Goal: Contribute content: Add original content to the website for others to see

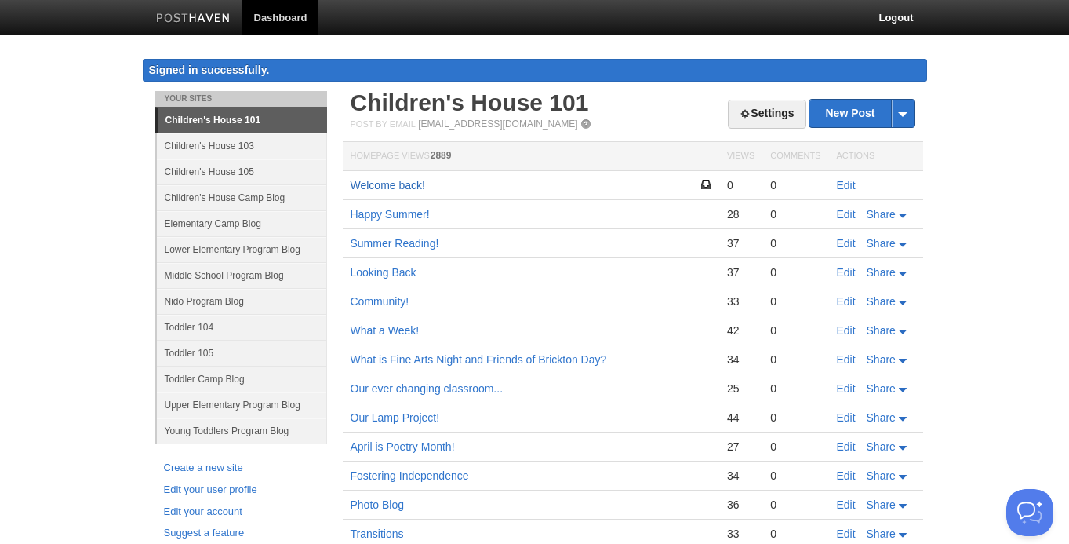
click at [402, 184] on link "Welcome back!" at bounding box center [388, 185] width 75 height 13
click at [837, 183] on link "Edit" at bounding box center [846, 185] width 19 height 13
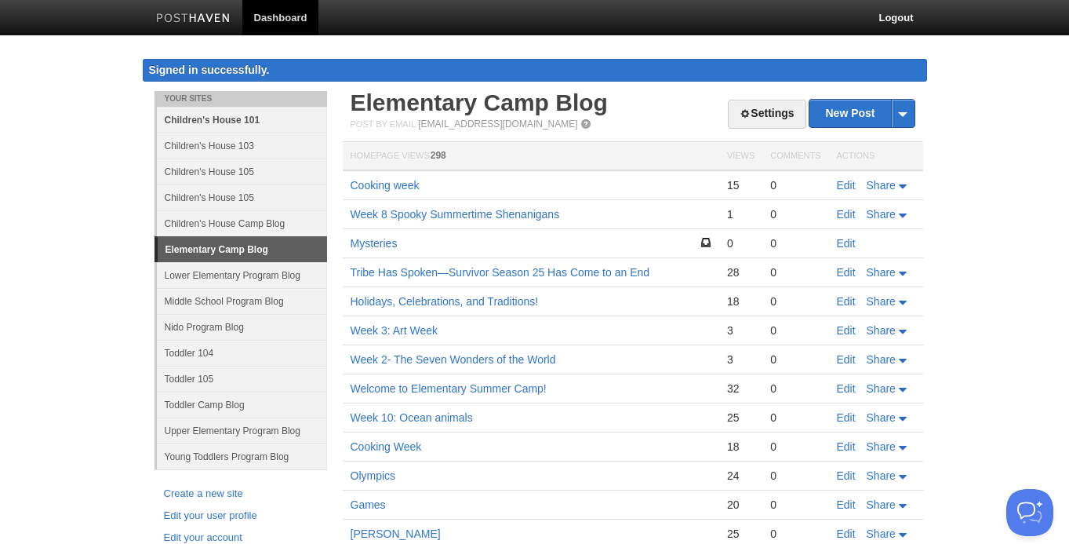
click at [238, 122] on link "Children's House 101" at bounding box center [242, 120] width 170 height 26
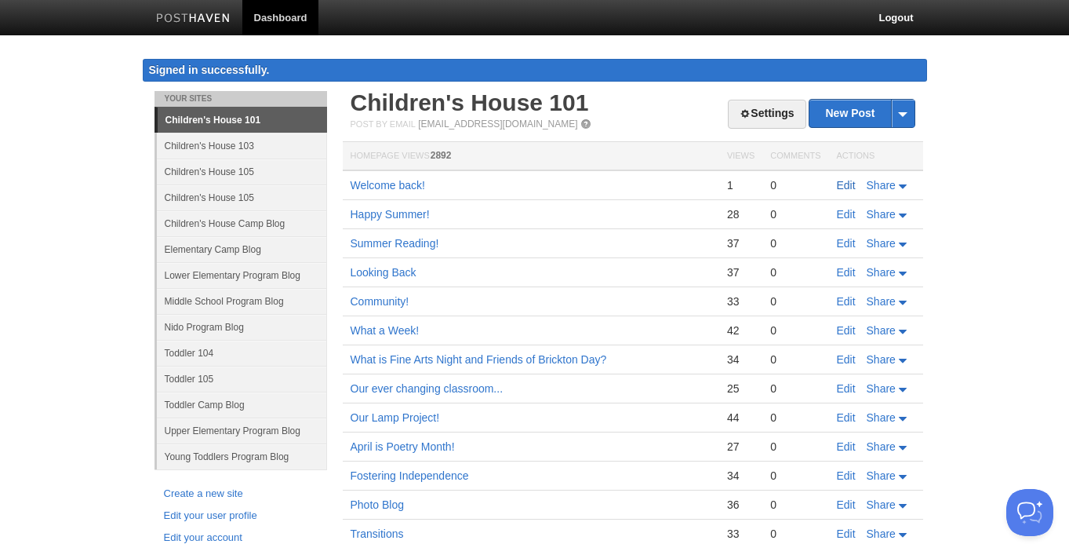
click at [850, 187] on link "Edit" at bounding box center [846, 185] width 19 height 13
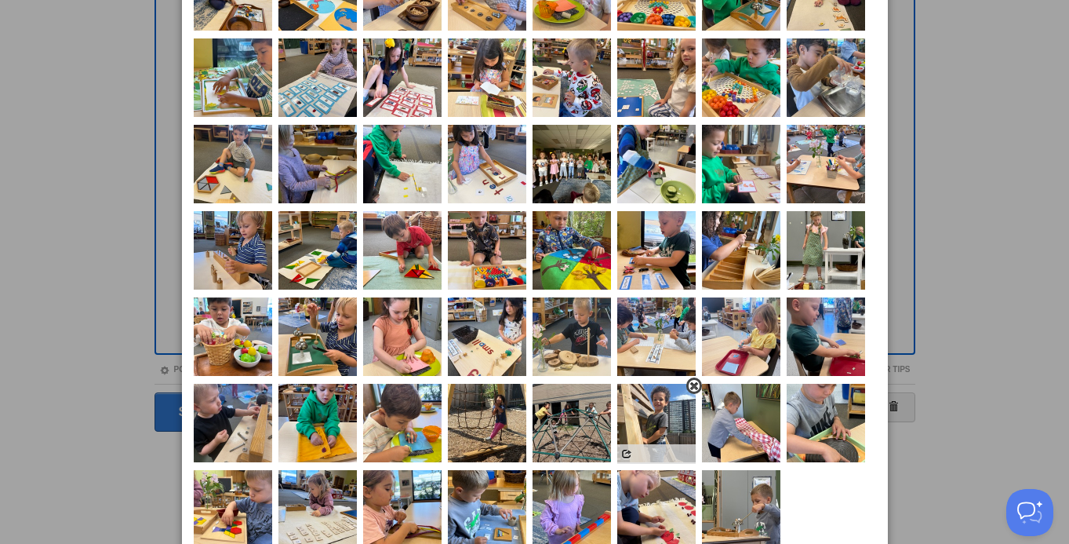
scroll to position [198, 0]
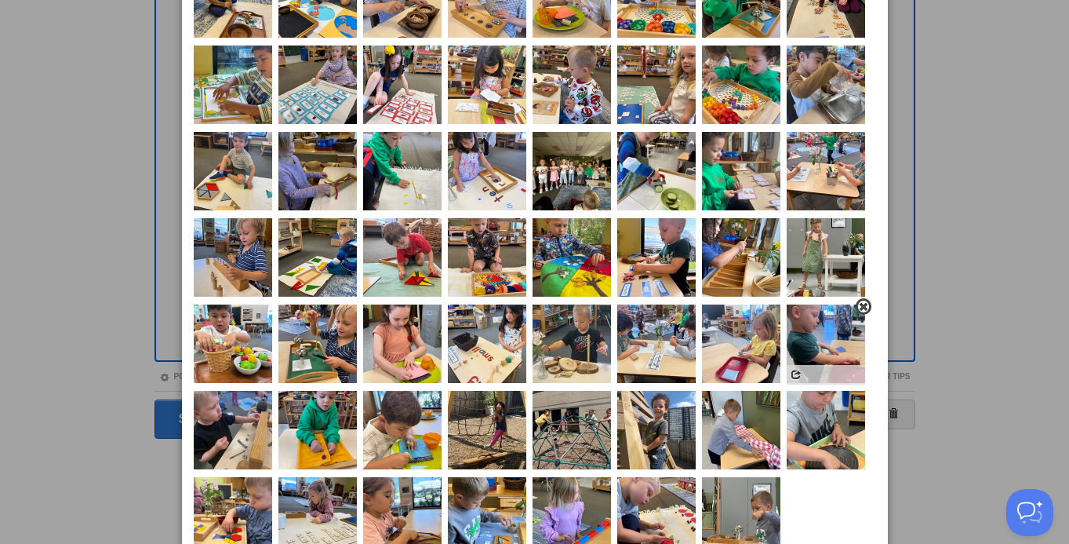
click at [862, 307] on span at bounding box center [863, 306] width 11 height 11
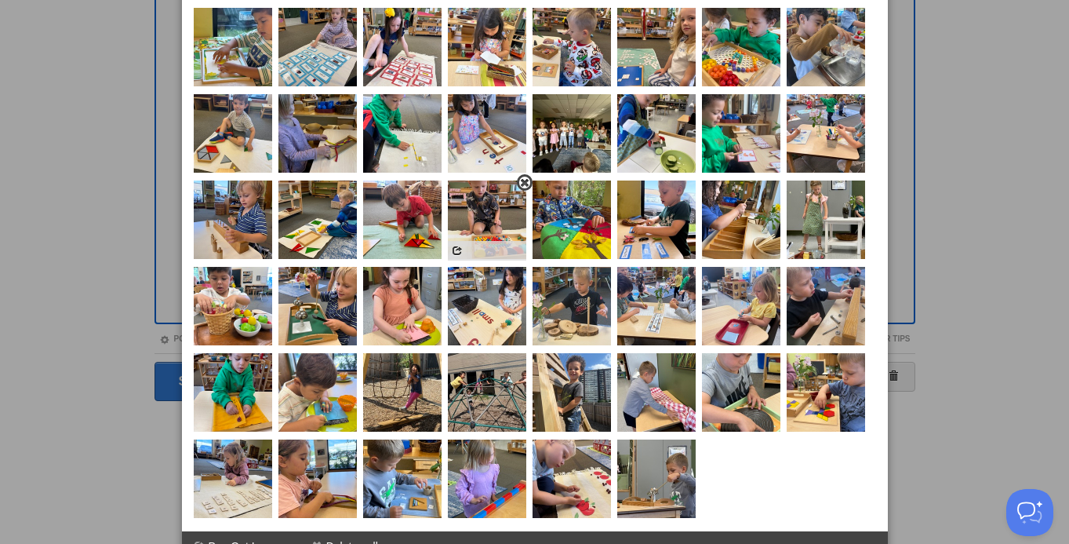
scroll to position [253, 0]
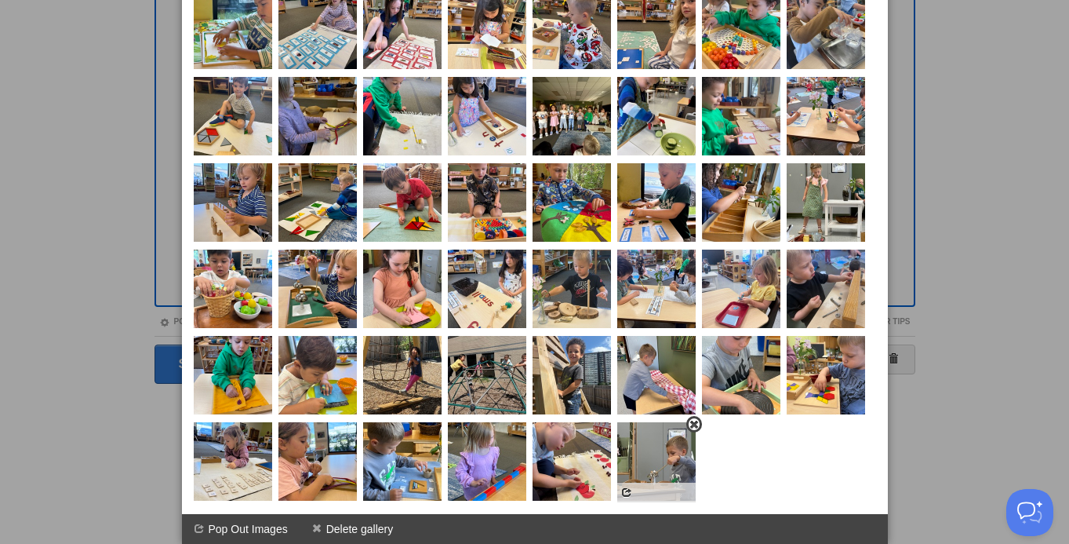
click at [693, 426] on span at bounding box center [694, 424] width 11 height 11
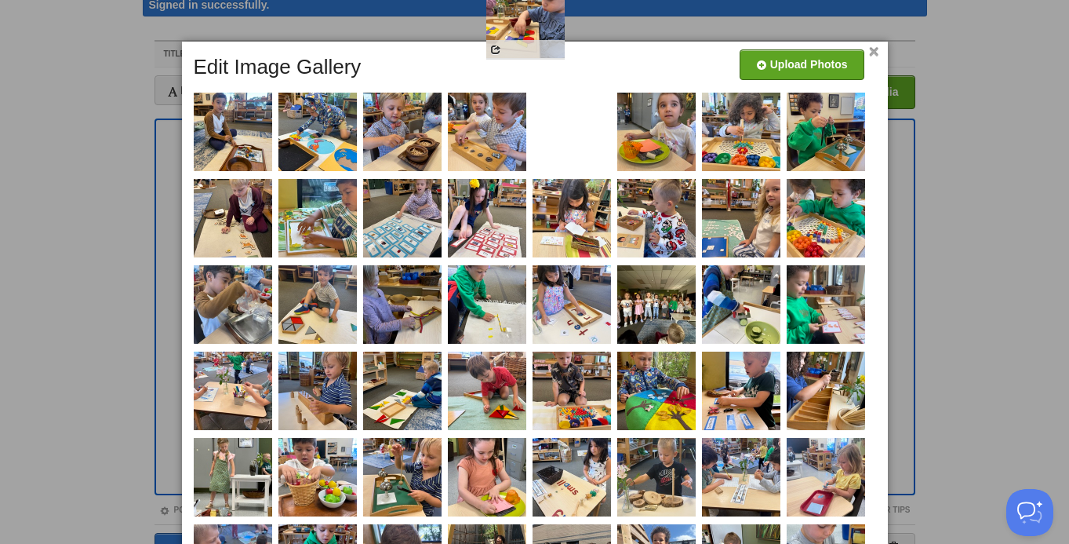
scroll to position [0, 0]
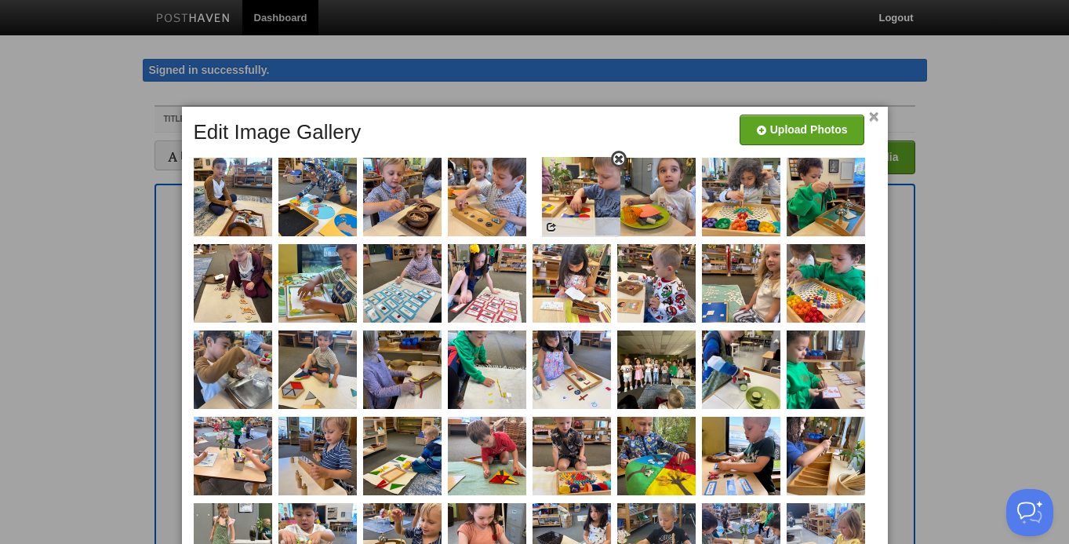
drag, startPoint x: 824, startPoint y: 394, endPoint x: 579, endPoint y: 215, distance: 303.1
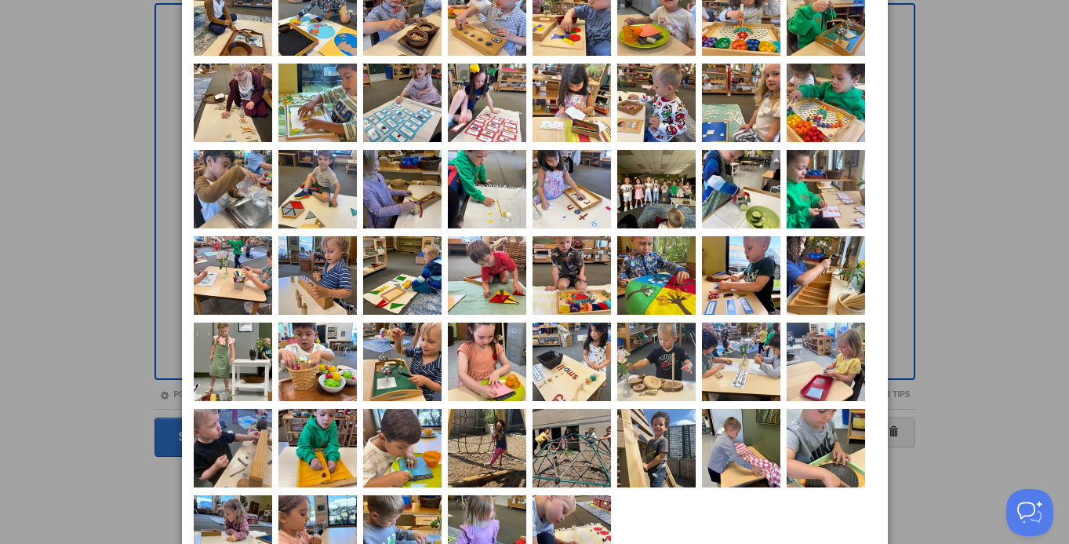
scroll to position [186, 0]
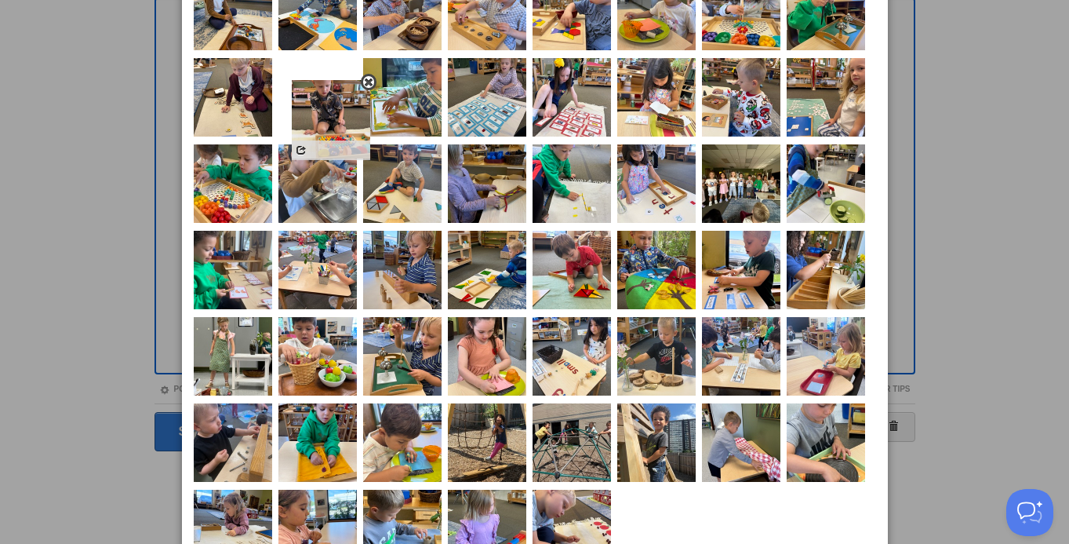
drag, startPoint x: 577, startPoint y: 282, endPoint x: 334, endPoint y: 129, distance: 286.6
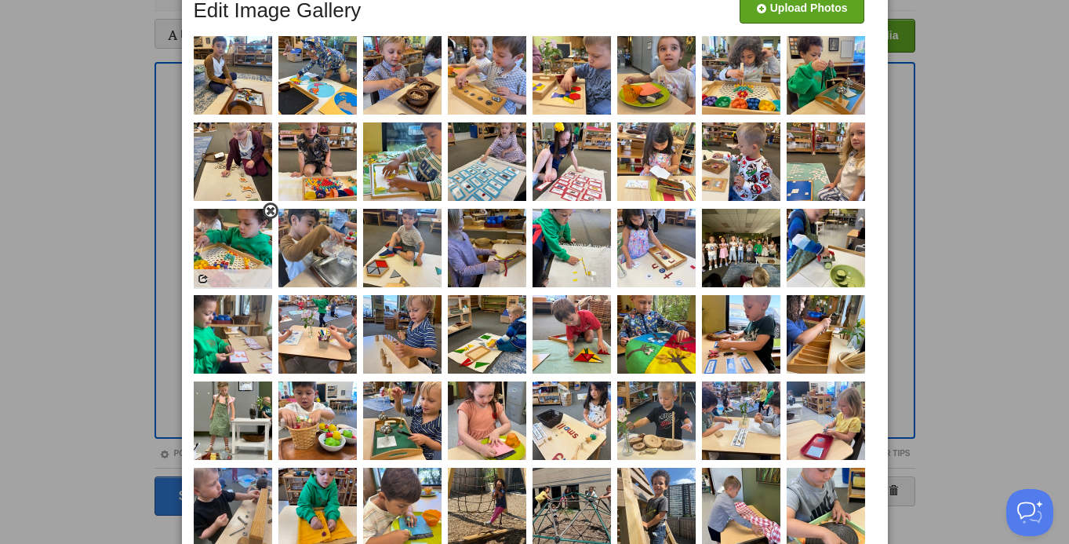
scroll to position [122, 0]
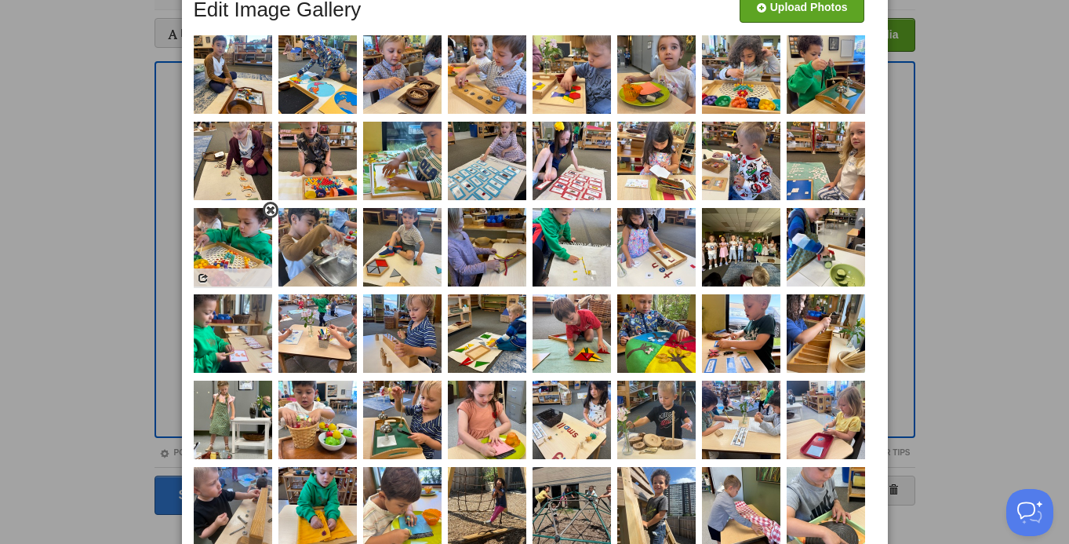
click at [275, 206] on span at bounding box center [270, 210] width 11 height 11
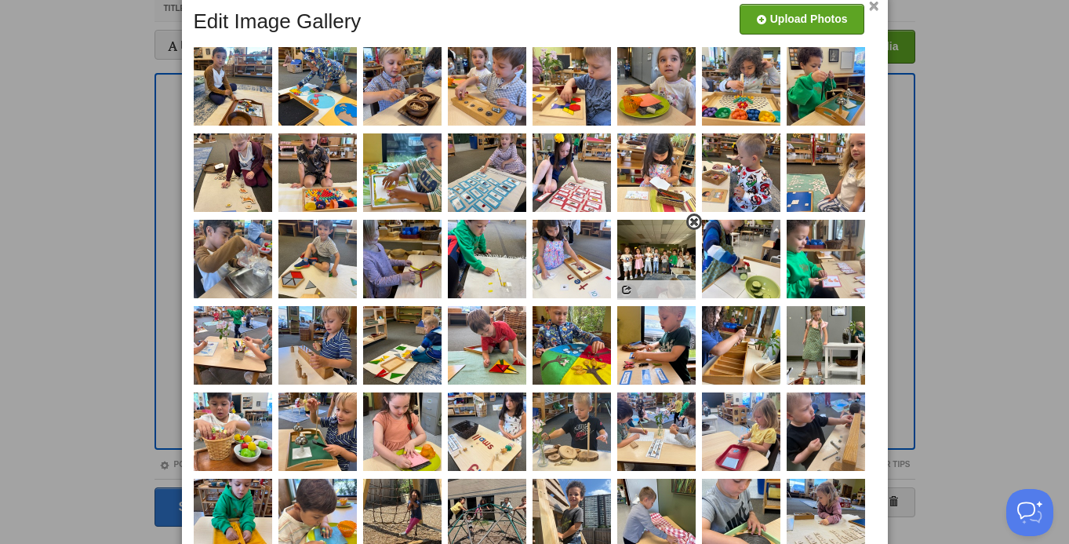
scroll to position [110, 0]
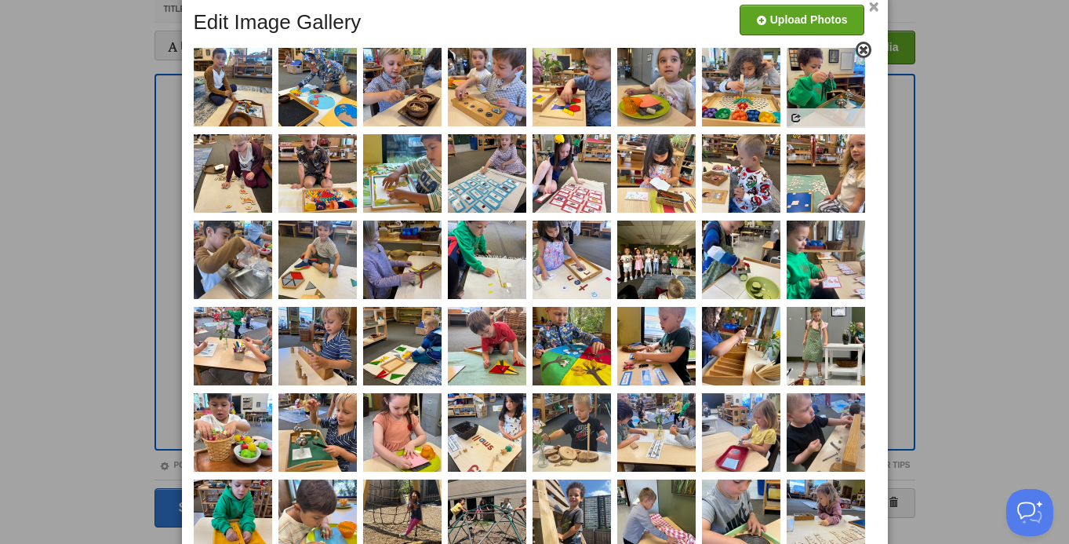
click at [866, 52] on span at bounding box center [863, 50] width 11 height 11
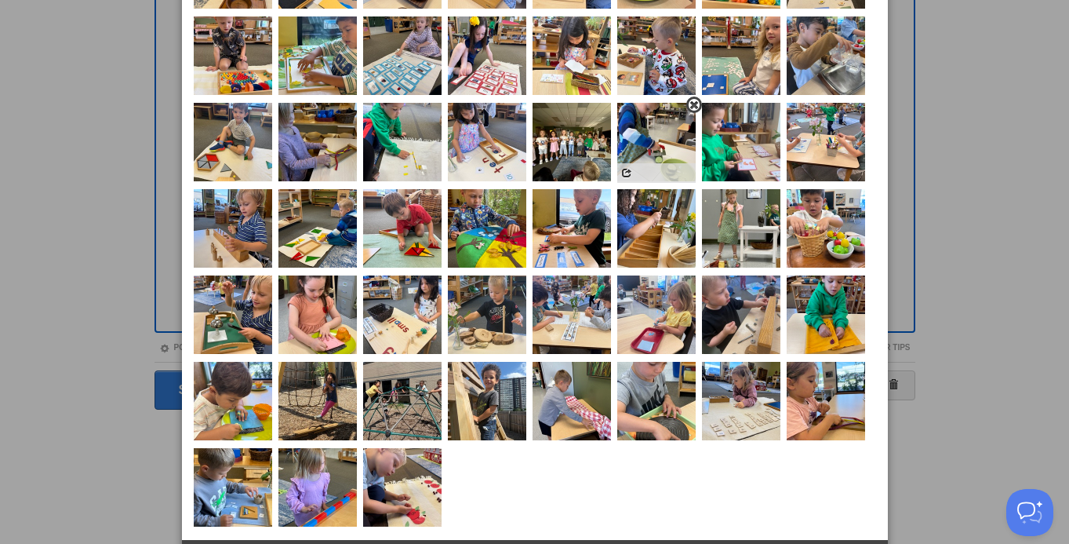
scroll to position [0, 0]
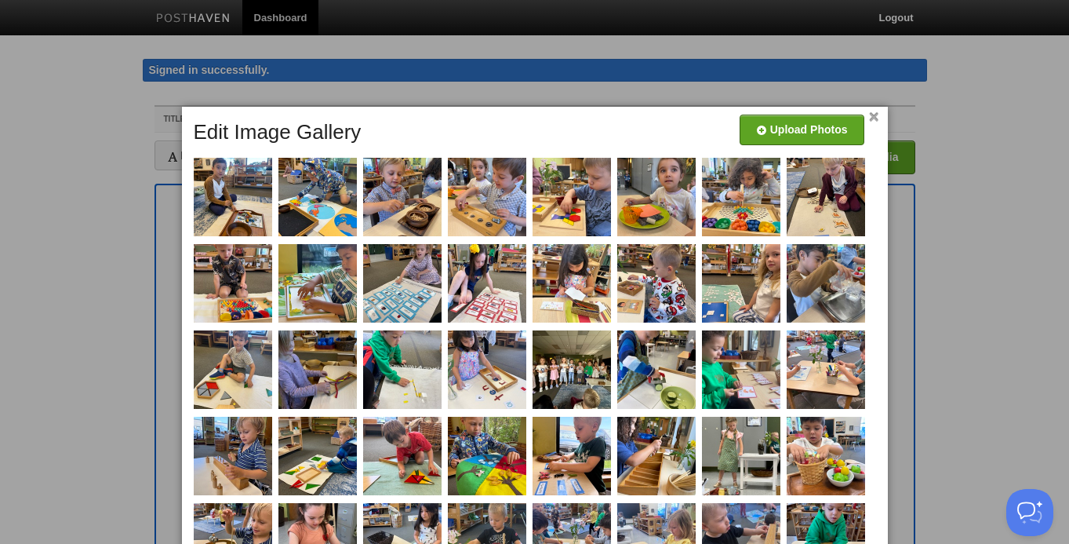
click at [872, 115] on link "×" at bounding box center [874, 117] width 10 height 9
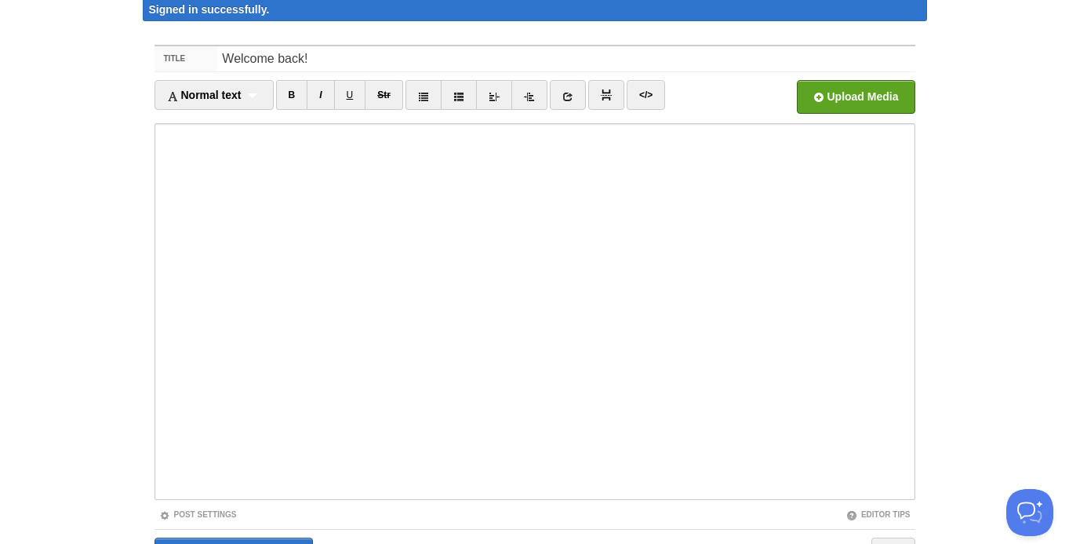
scroll to position [151, 0]
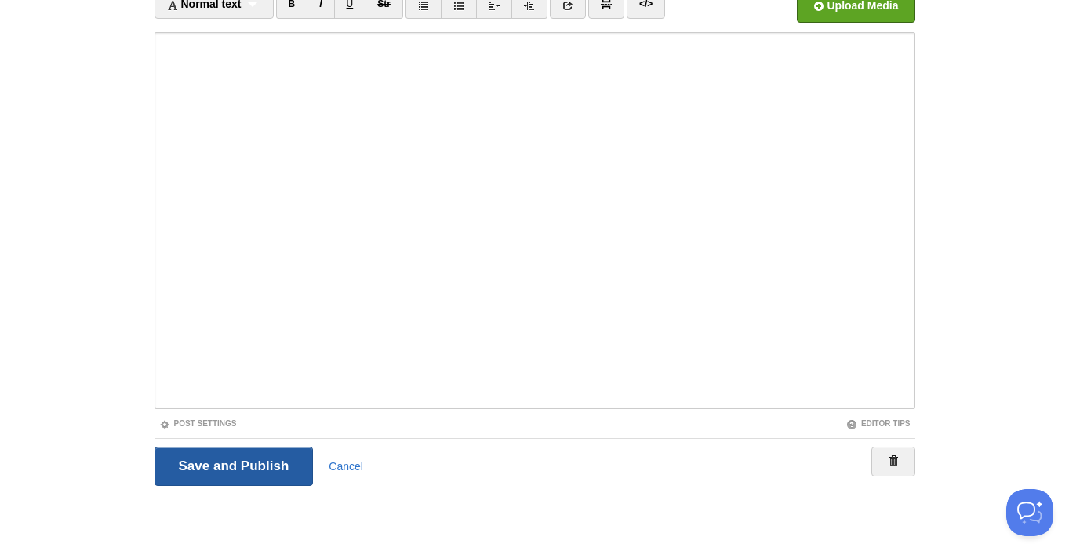
click at [216, 464] on input "Save and Publish" at bounding box center [234, 465] width 159 height 39
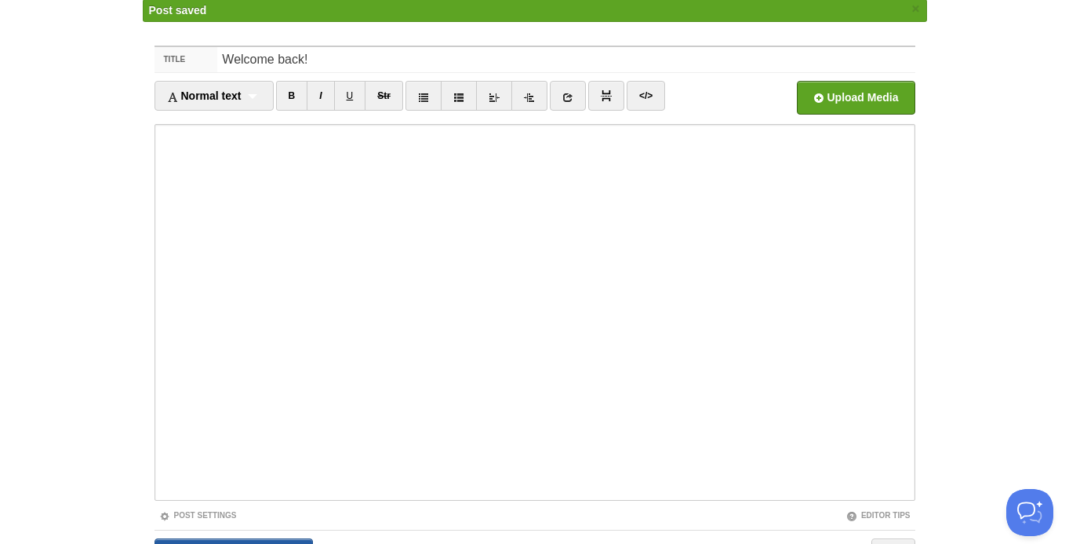
scroll to position [91, 0]
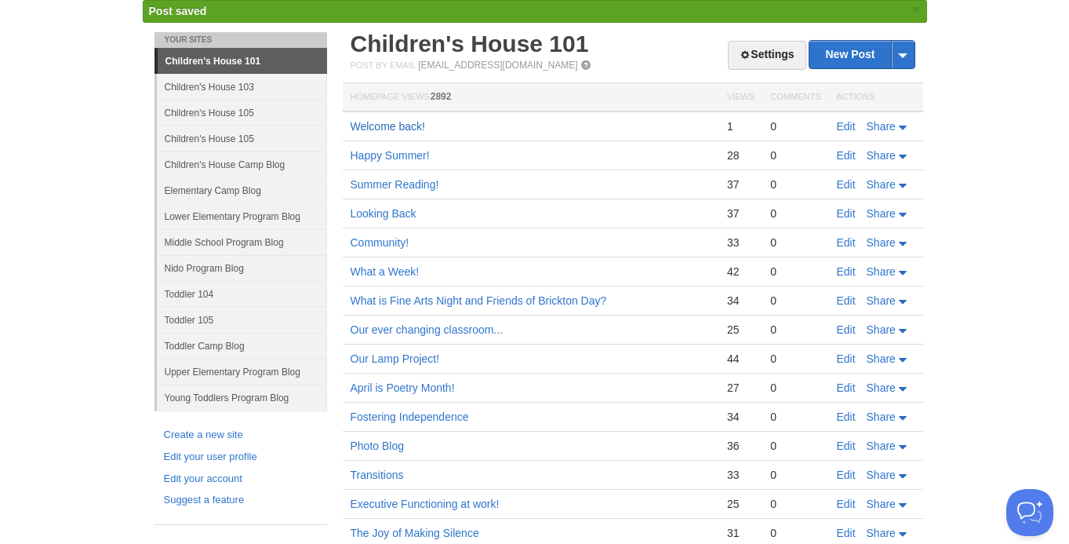
click at [388, 122] on link "Welcome back!" at bounding box center [388, 126] width 75 height 13
